Goal: Task Accomplishment & Management: Complete application form

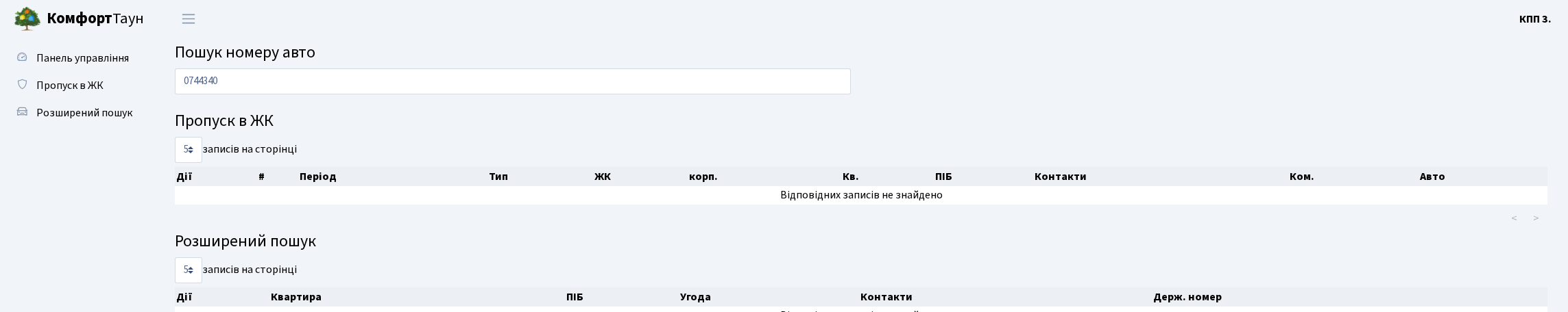
scroll to position [83, 0]
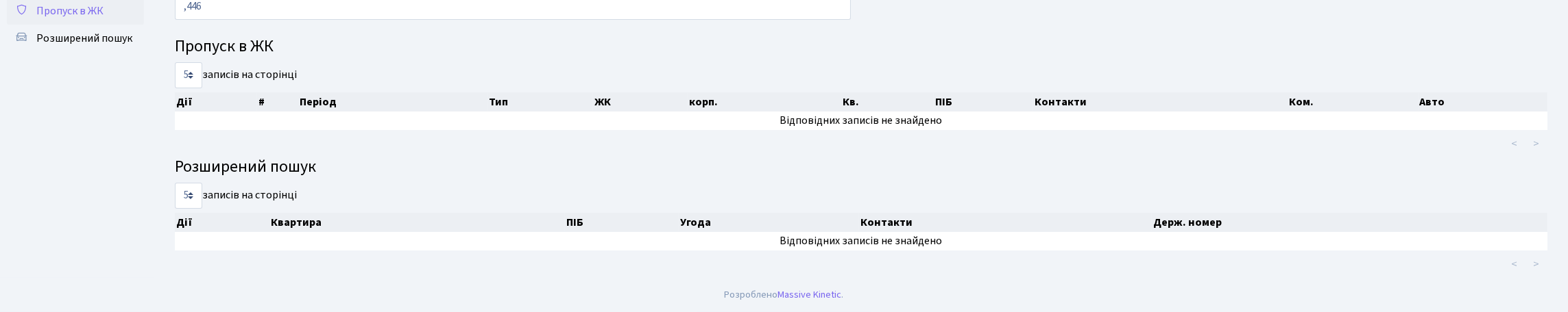
type input ",446"
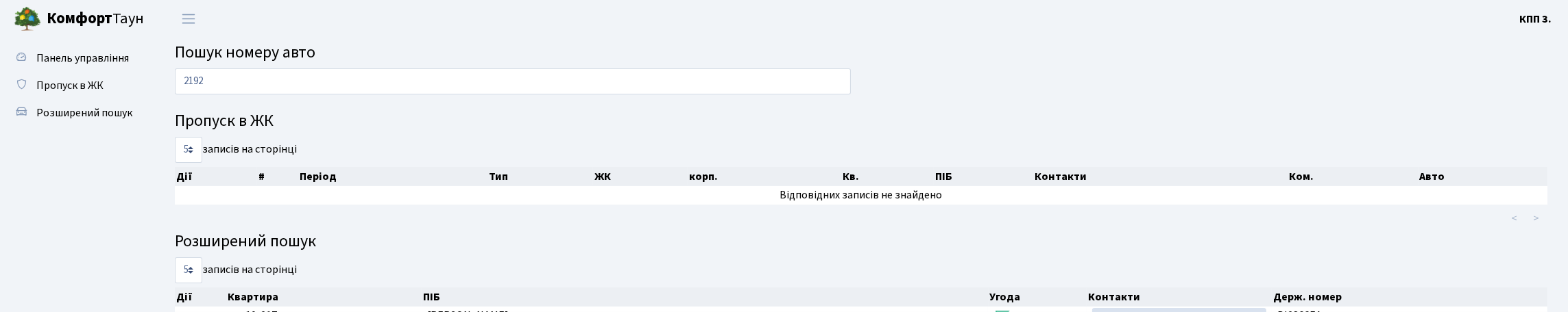
click at [108, 99] on link "Пропуск в ЖК" at bounding box center [75, 86] width 137 height 27
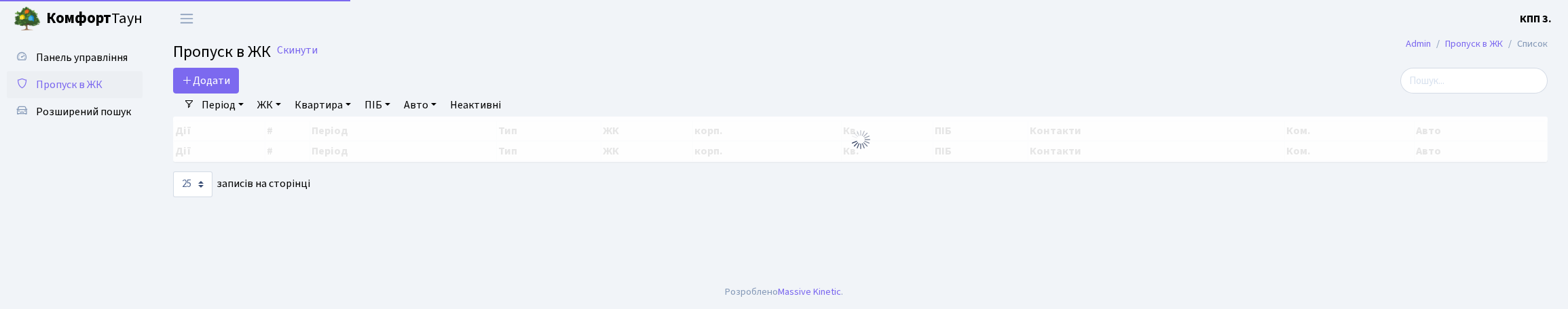
select select "25"
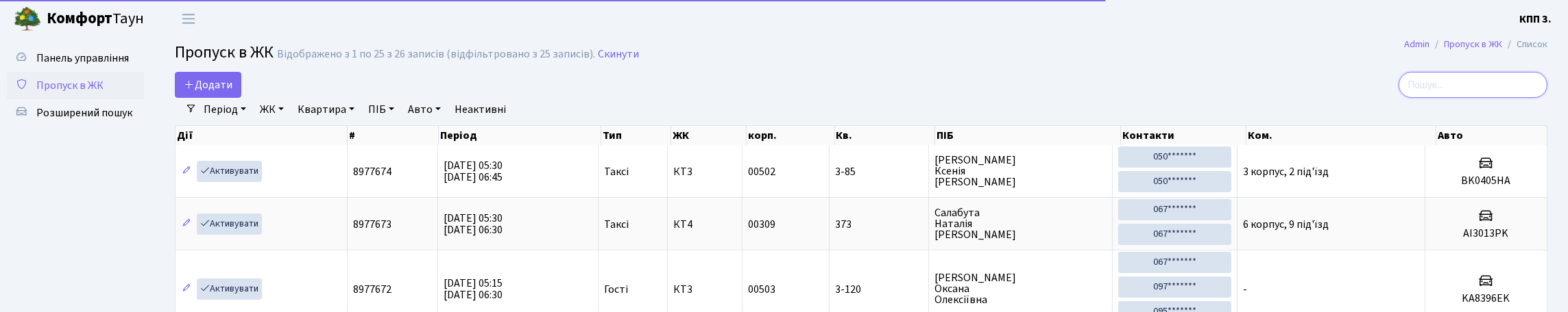
click at [1416, 98] on input "search" at bounding box center [1473, 85] width 149 height 26
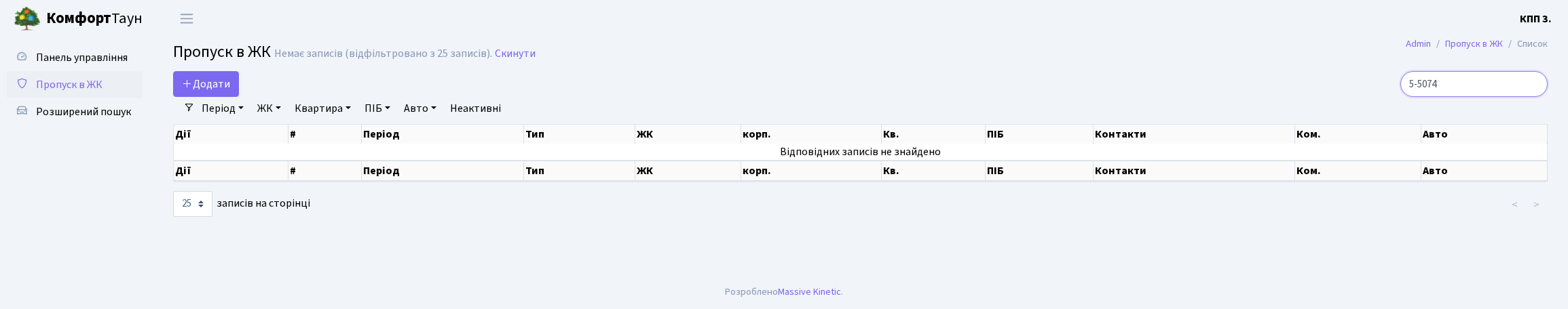
click at [1479, 97] on input "5-5074" at bounding box center [1474, 84] width 148 height 26
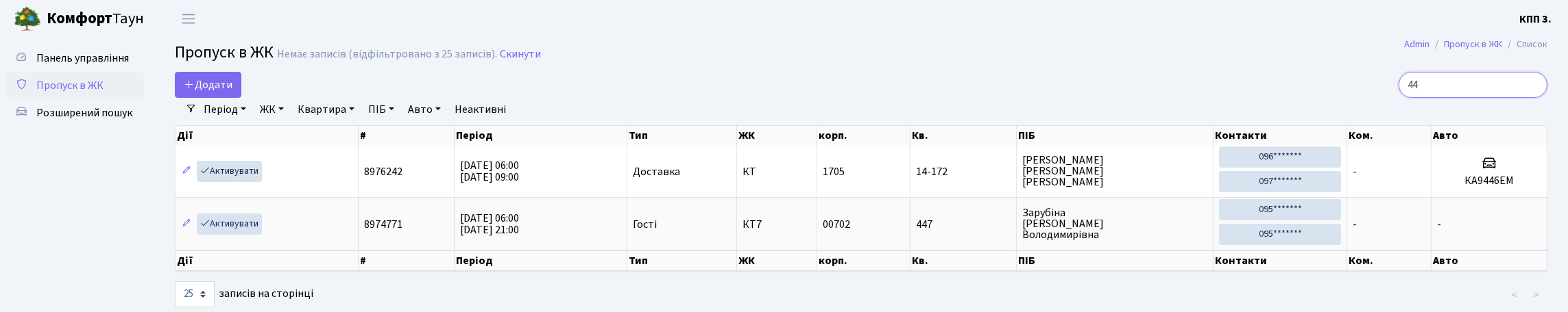
type input "4"
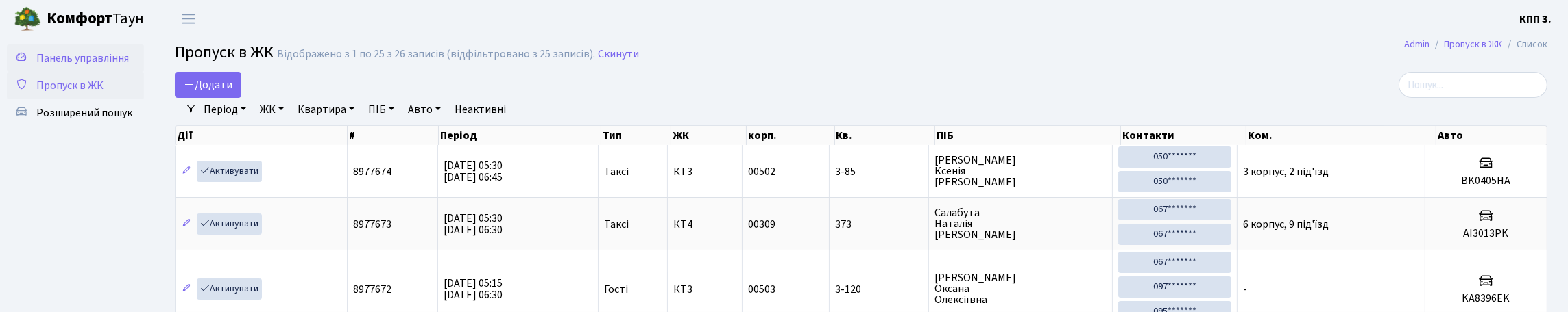
click at [107, 72] on link "Панель управління" at bounding box center [75, 58] width 137 height 27
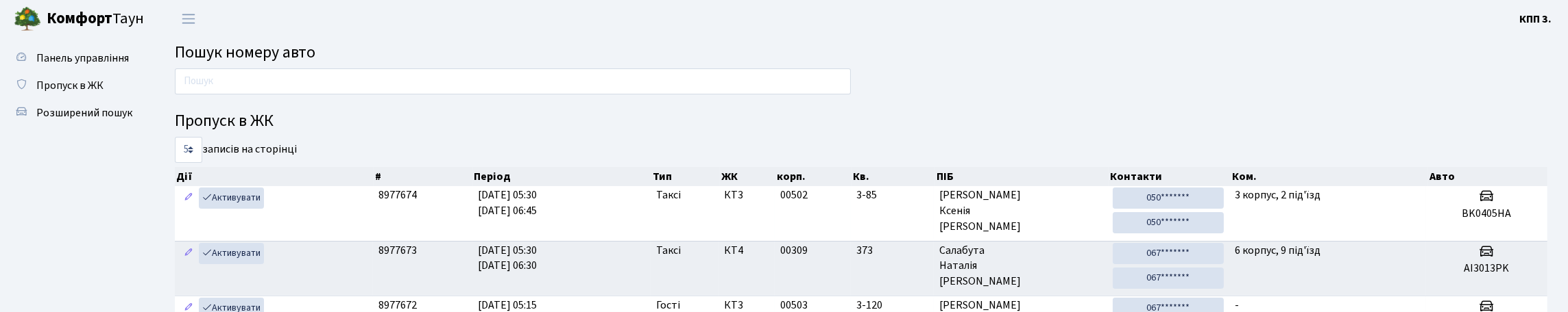
click at [107, 72] on link "Панель управління" at bounding box center [75, 58] width 137 height 27
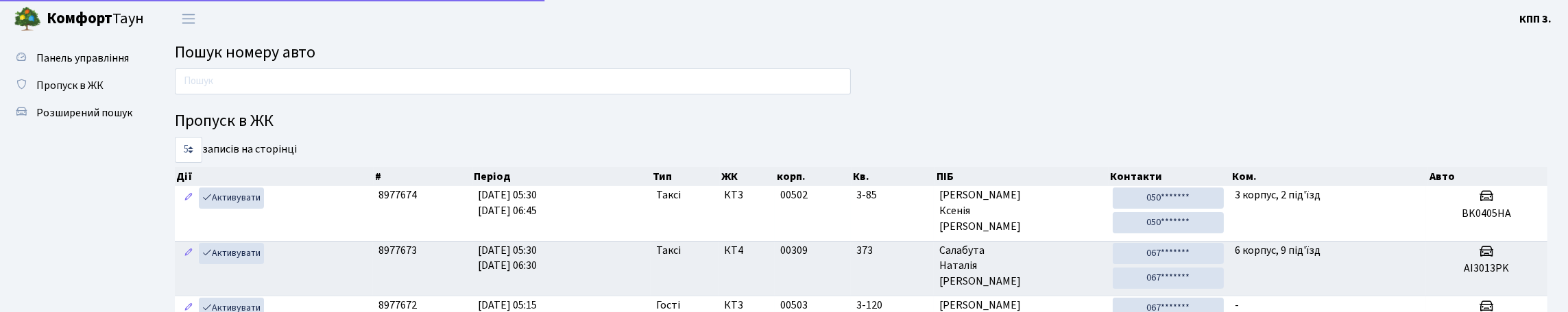
click at [107, 72] on link "Панель управління" at bounding box center [75, 58] width 137 height 27
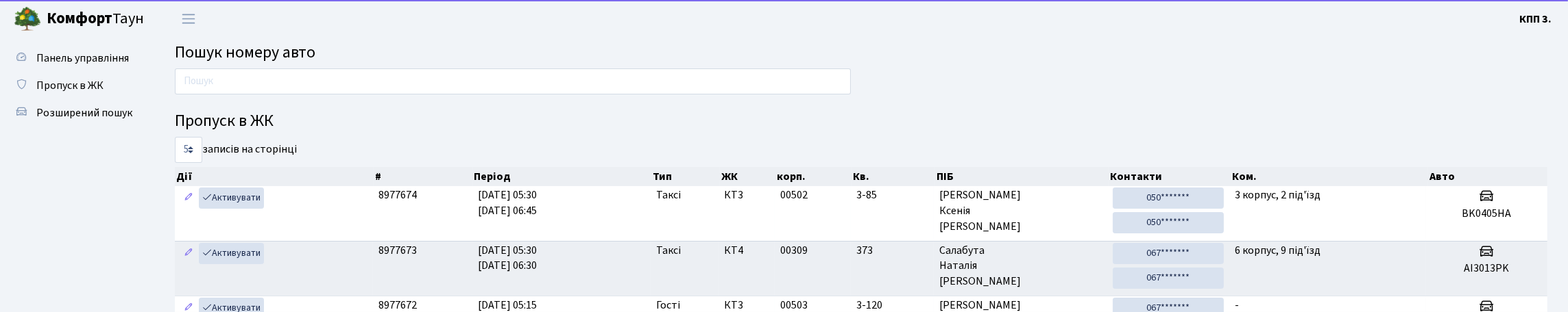
click at [107, 72] on link "Панель управління" at bounding box center [75, 58] width 137 height 27
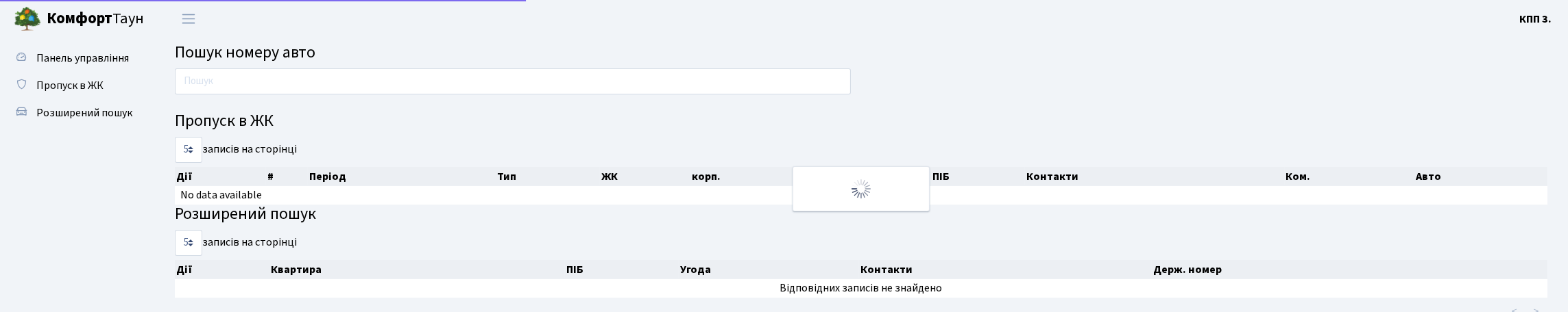
click at [107, 72] on link "Панель управління" at bounding box center [75, 58] width 137 height 27
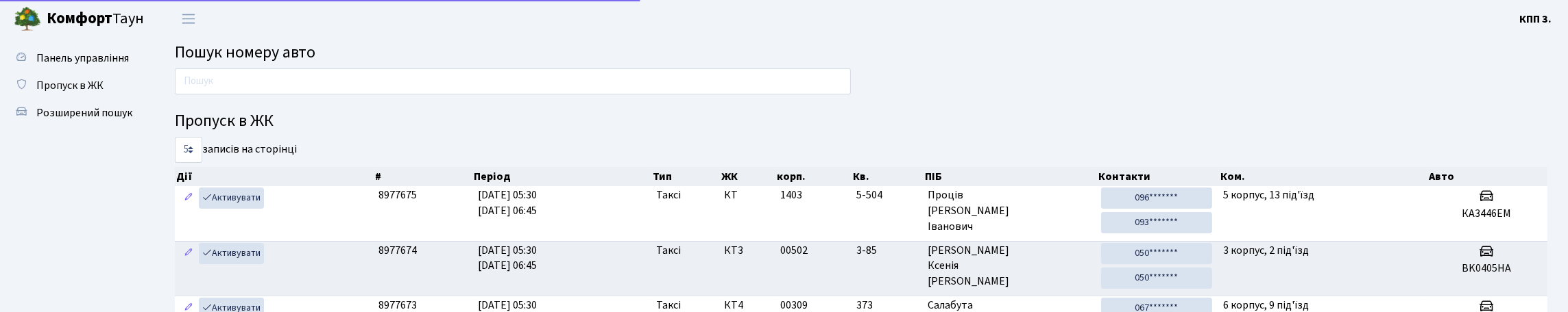
click at [107, 72] on link "Панель управління" at bounding box center [75, 58] width 137 height 27
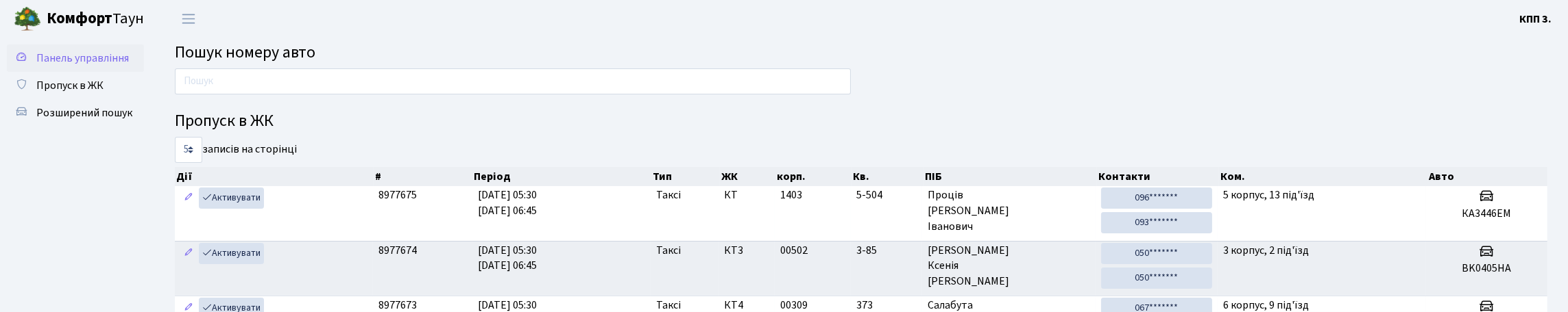
click at [104, 72] on link "Панель управління" at bounding box center [75, 58] width 137 height 27
click at [450, 94] on input "text" at bounding box center [513, 82] width 676 height 26
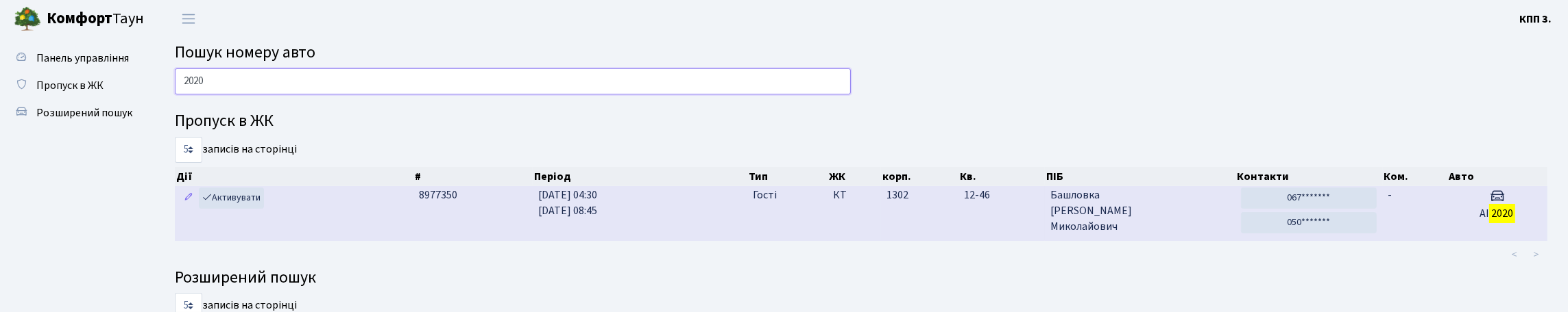
type input "2020"
click at [774, 203] on span "Гості" at bounding box center [765, 196] width 24 height 16
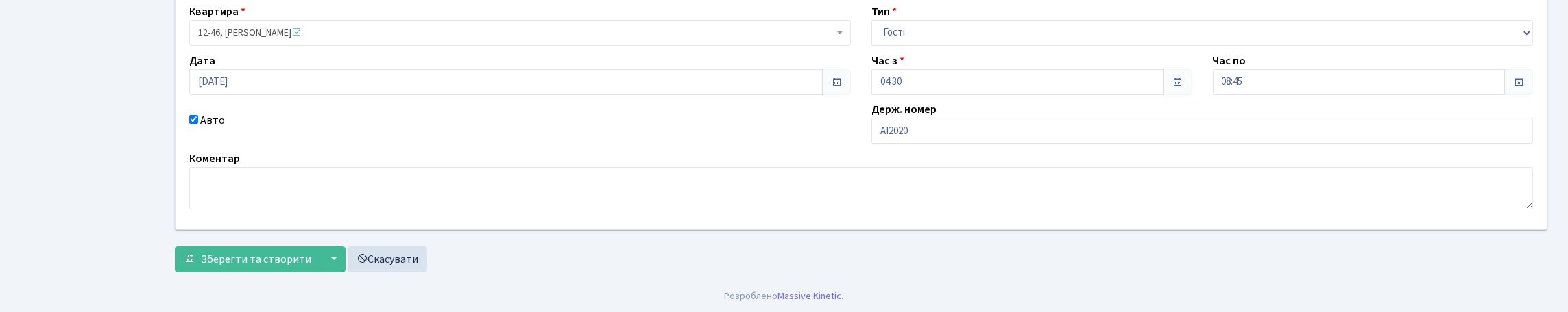
scroll to position [137, 0]
click at [940, 142] on input "АІ2020" at bounding box center [1202, 130] width 661 height 26
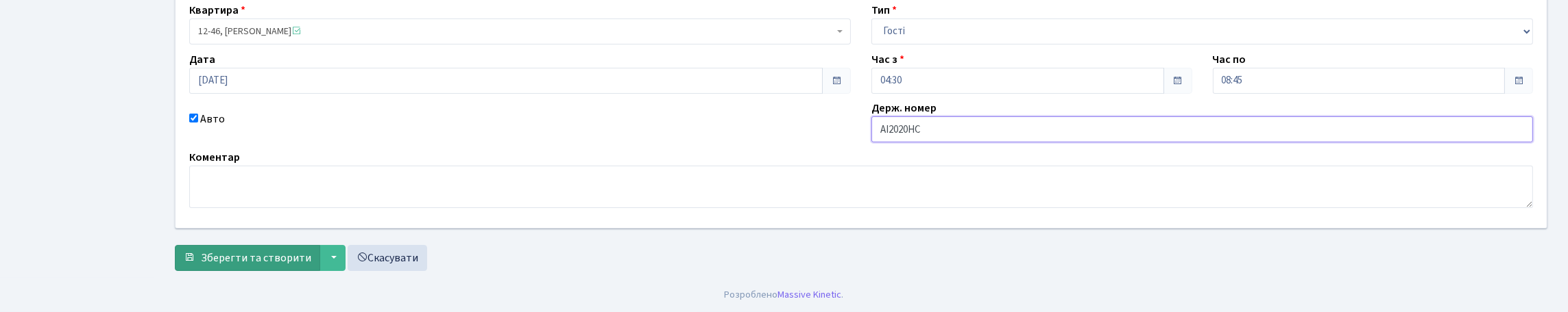
scroll to position [230, 0]
type input "АІ2020НС"
click at [298, 265] on button "Зберегти та створити" at bounding box center [247, 258] width 145 height 26
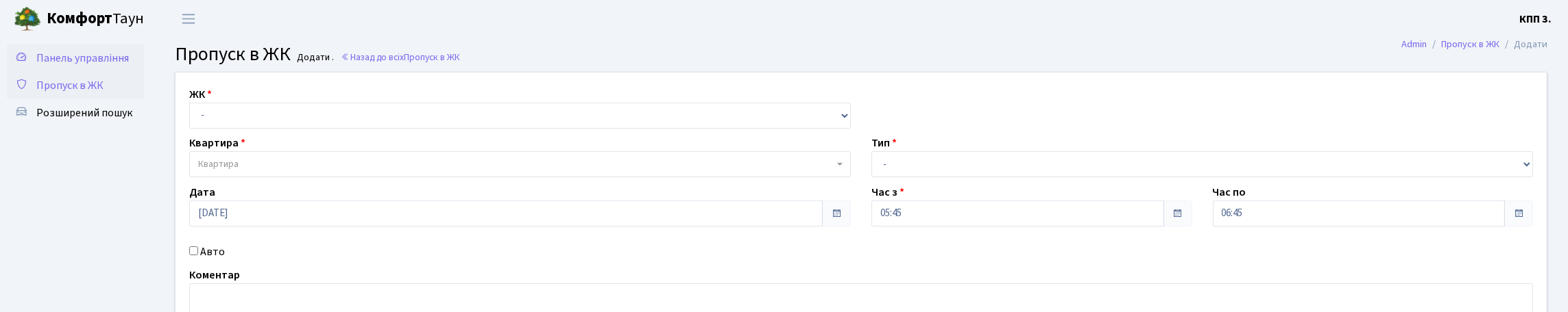
click at [94, 72] on link "Панель управління" at bounding box center [75, 58] width 137 height 27
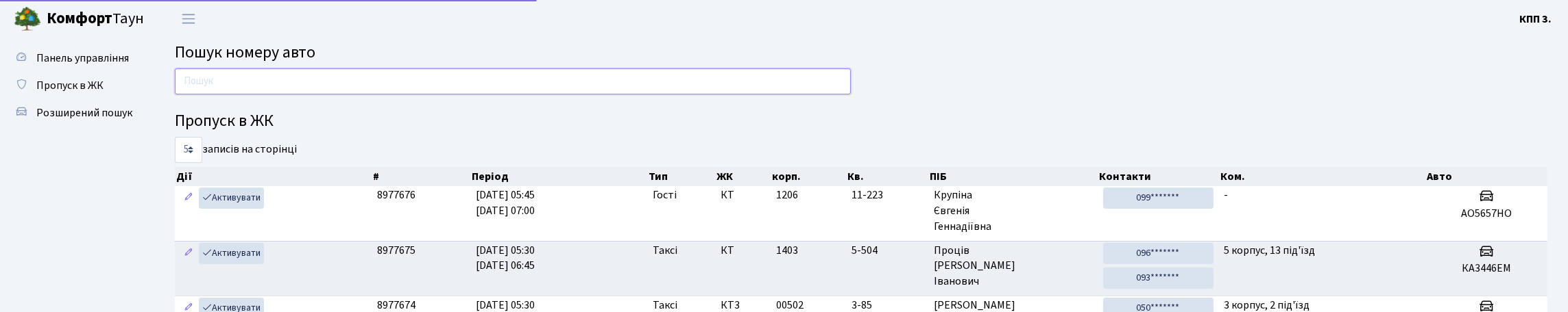
drag, startPoint x: 213, startPoint y: 107, endPoint x: 220, endPoint y: 97, distance: 12.2
click at [213, 94] on input "text" at bounding box center [513, 82] width 676 height 26
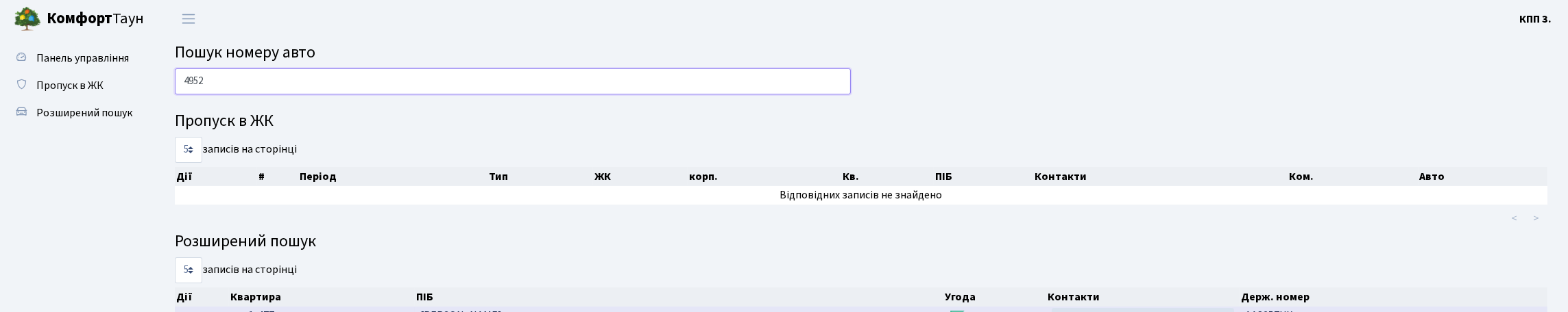
type input "4952"
